Goal: Information Seeking & Learning: Find specific fact

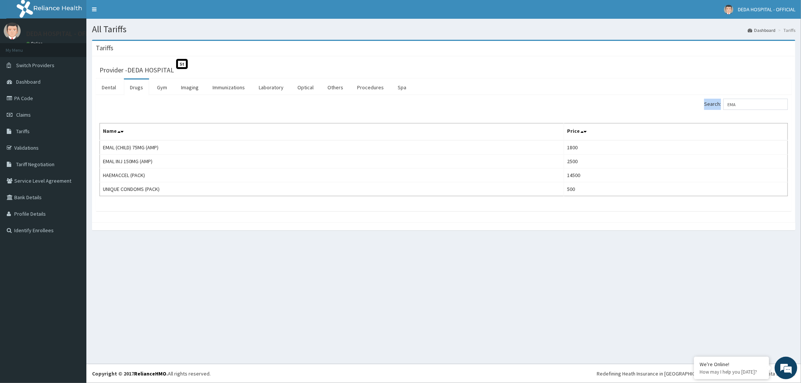
click at [718, 111] on div "Search: EMA Name Price EMAL (CHILD) 75MG (AMP) 1800 EMAL INJ 150MG (AMP) 2500 H…" at bounding box center [444, 153] width 696 height 116
click at [733, 103] on input "EMA" at bounding box center [755, 104] width 65 height 11
click at [741, 103] on input "EMA" at bounding box center [755, 104] width 65 height 11
click at [741, 104] on input "EMA" at bounding box center [755, 104] width 65 height 11
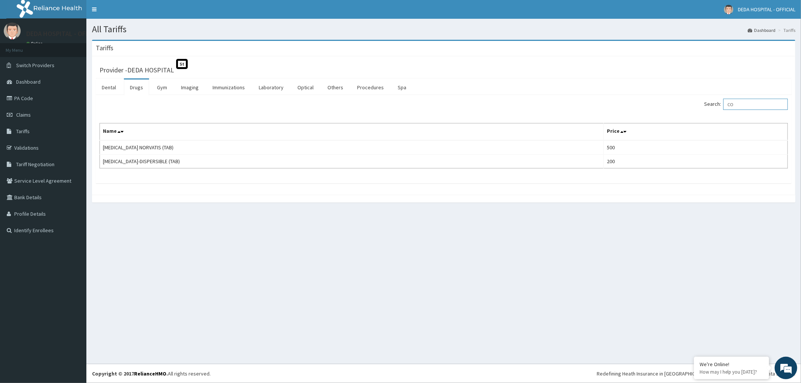
type input "C"
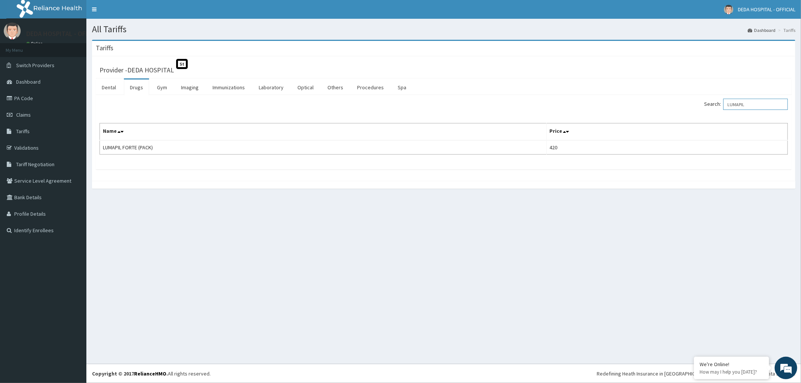
drag, startPoint x: 757, startPoint y: 100, endPoint x: 688, endPoint y: 118, distance: 71.4
click at [688, 118] on div "Search: LUMAPIL Name Price LUMAPIL FORTE (PACK) 420" at bounding box center [444, 127] width 688 height 56
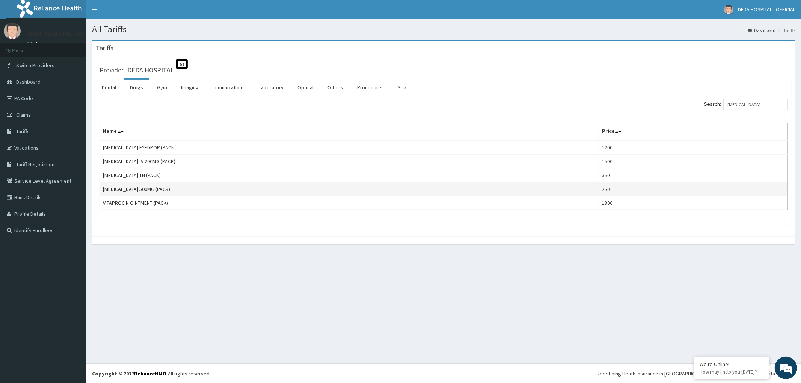
click at [599, 188] on td "250" at bounding box center [693, 190] width 189 height 14
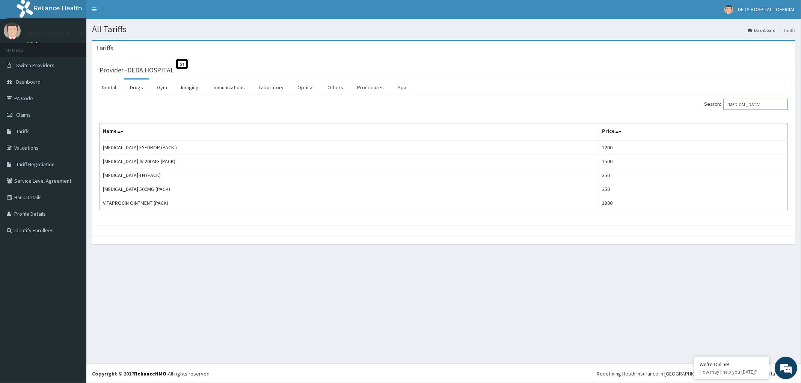
drag, startPoint x: 756, startPoint y: 101, endPoint x: 715, endPoint y: 108, distance: 42.0
click at [715, 108] on label "Search: [MEDICAL_DATA]" at bounding box center [746, 104] width 84 height 11
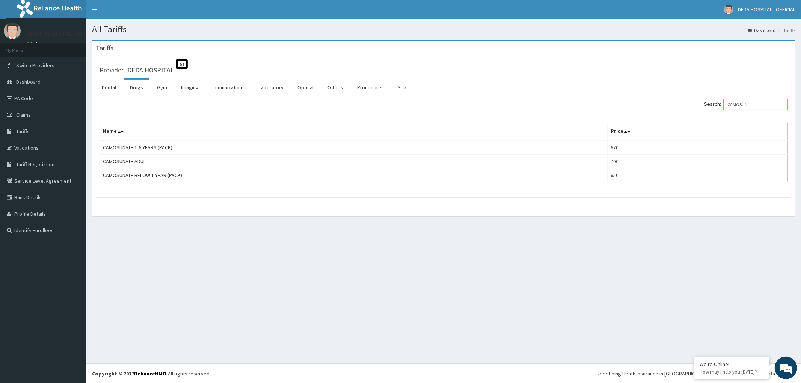
drag, startPoint x: 767, startPoint y: 102, endPoint x: 709, endPoint y: 111, distance: 58.2
click at [709, 111] on div "Search: CAMOSUN" at bounding box center [619, 105] width 339 height 13
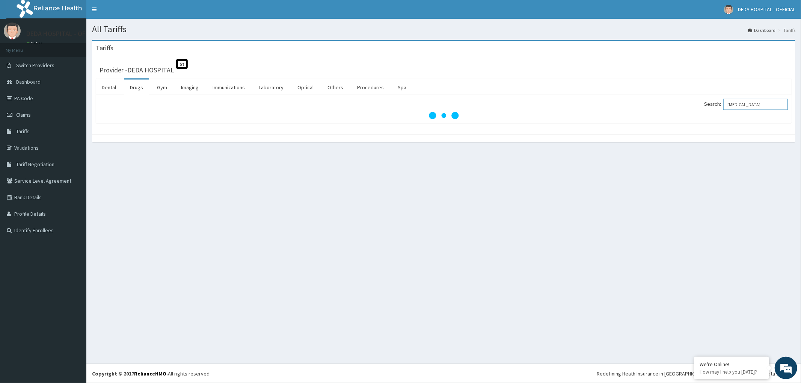
type input "[MEDICAL_DATA]"
